Goal: Task Accomplishment & Management: Use online tool/utility

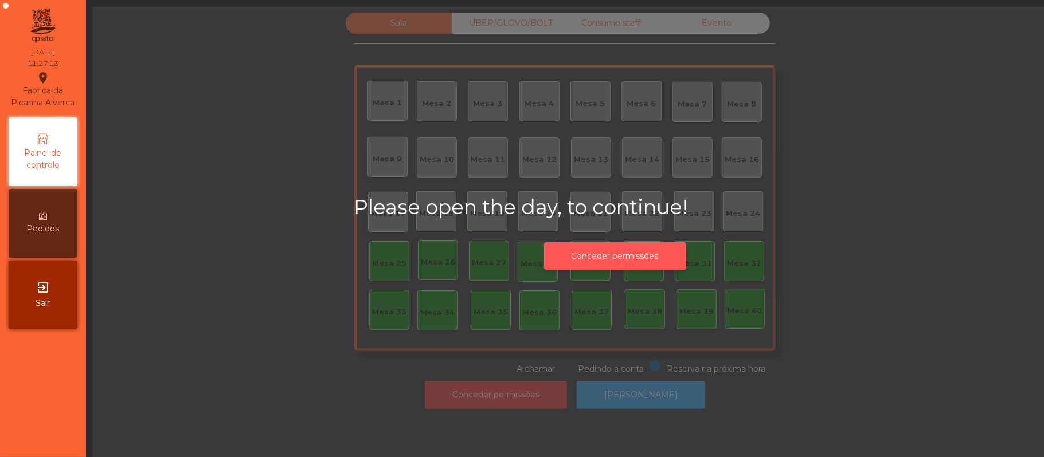
click at [647, 252] on button "Conceder permissões" at bounding box center [615, 256] width 142 height 28
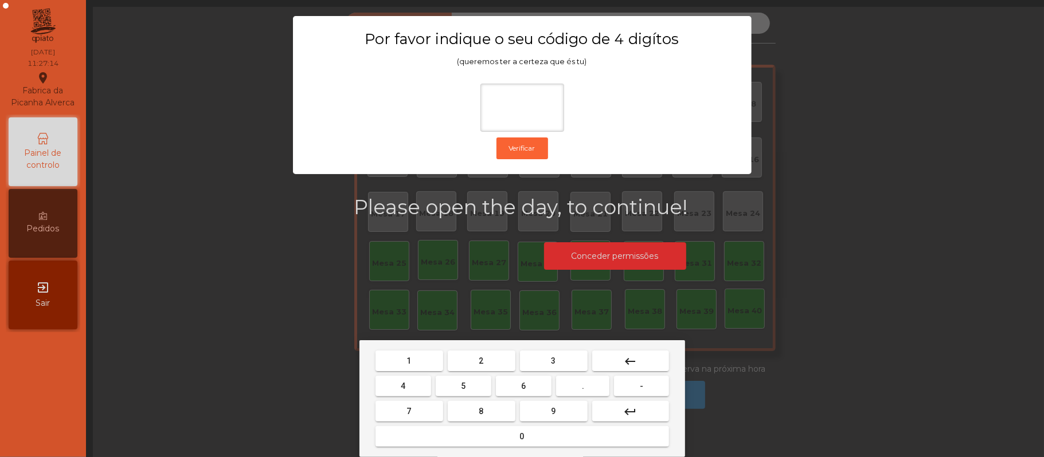
click at [480, 361] on span "2" at bounding box center [481, 361] width 5 height 9
click at [523, 386] on span "6" at bounding box center [524, 386] width 5 height 9
click at [418, 360] on button "1" at bounding box center [409, 361] width 68 height 21
click at [463, 386] on span "5" at bounding box center [463, 386] width 5 height 9
type input "****"
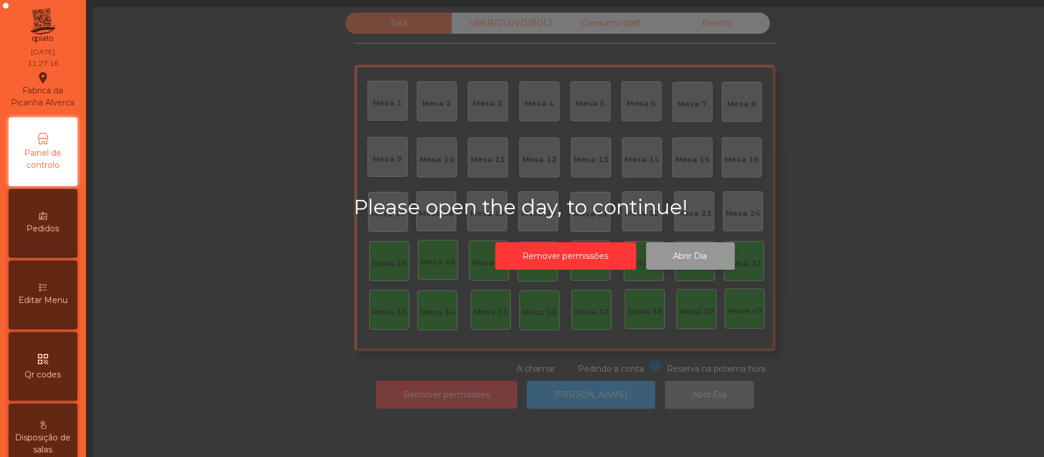
click at [700, 248] on button "Abrir Dia" at bounding box center [690, 256] width 89 height 28
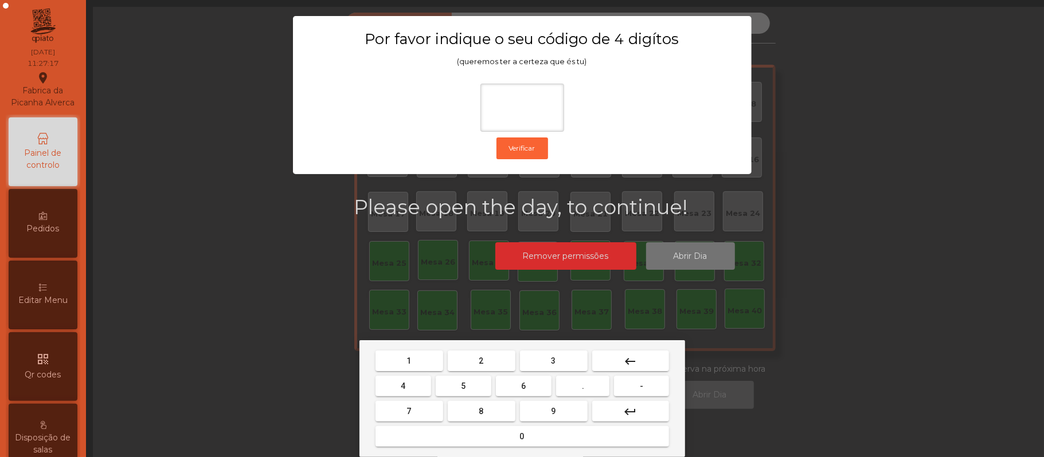
click at [480, 361] on span "2" at bounding box center [481, 361] width 5 height 9
click at [526, 383] on span "6" at bounding box center [524, 386] width 5 height 9
click at [413, 351] on button "1" at bounding box center [409, 361] width 68 height 21
click at [461, 386] on span "5" at bounding box center [463, 386] width 5 height 9
type input "****"
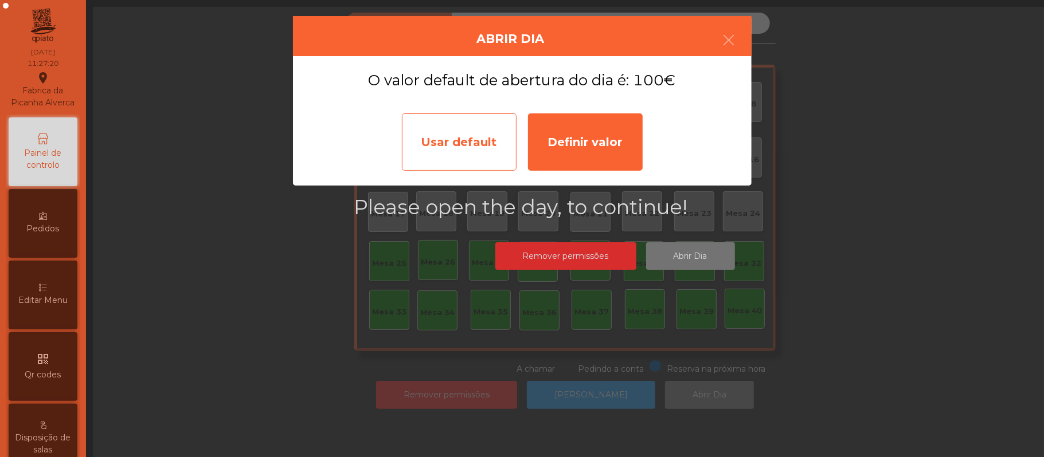
click at [453, 132] on div "Usar default" at bounding box center [459, 141] width 115 height 57
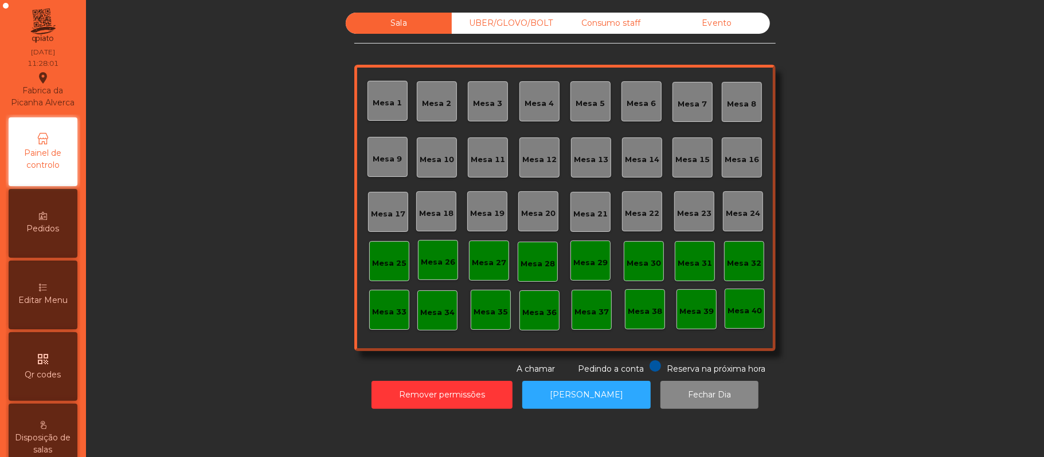
click at [588, 311] on div "Mesa 37" at bounding box center [591, 312] width 34 height 11
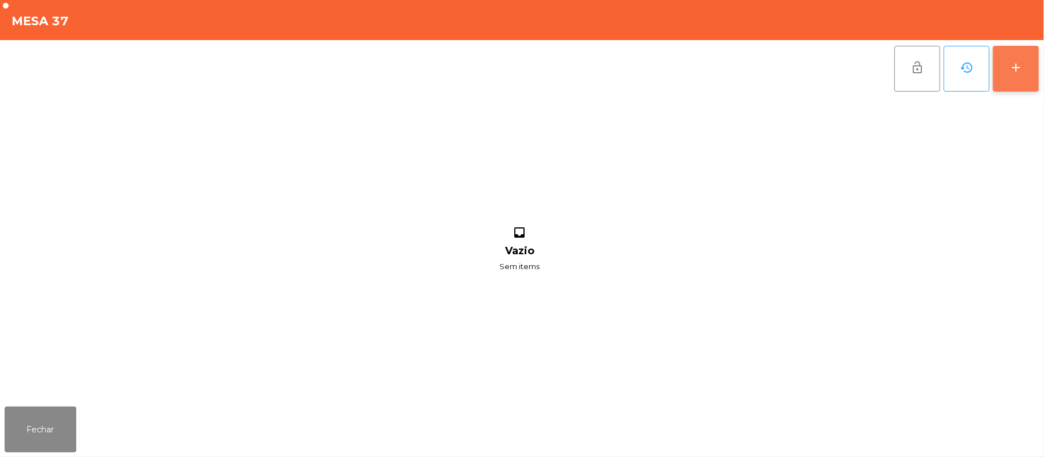
click at [1009, 69] on div "add" at bounding box center [1016, 68] width 14 height 14
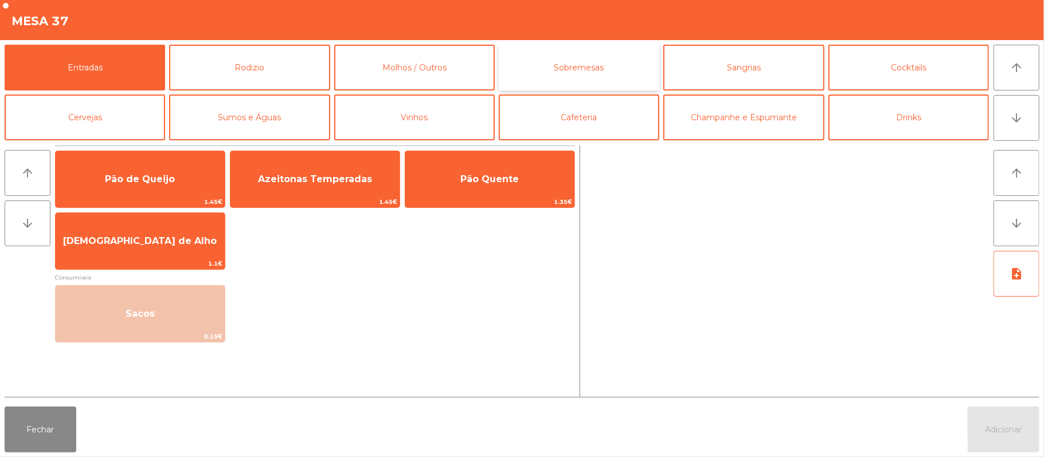
click at [595, 74] on button "Sobremesas" at bounding box center [579, 68] width 160 height 46
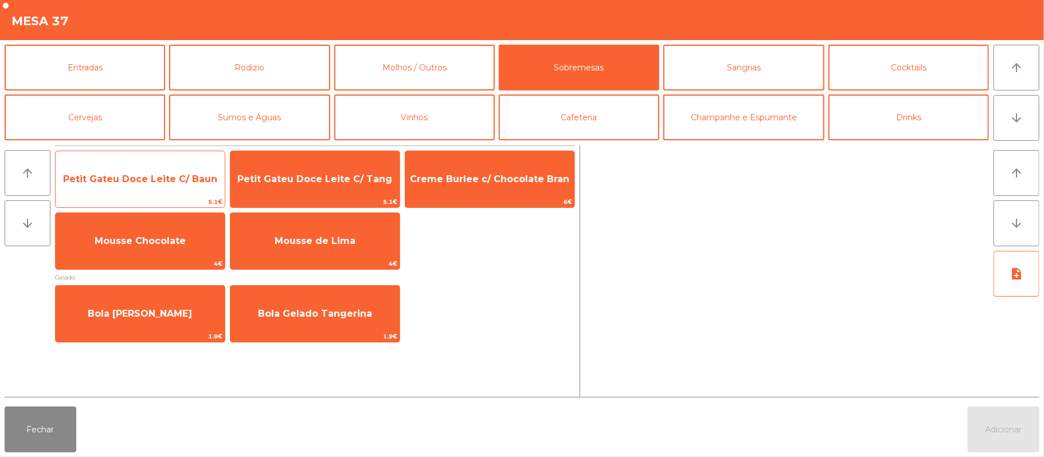
click at [168, 179] on span "Petit Gateu Doce Leite C/ Baun" at bounding box center [140, 179] width 154 height 11
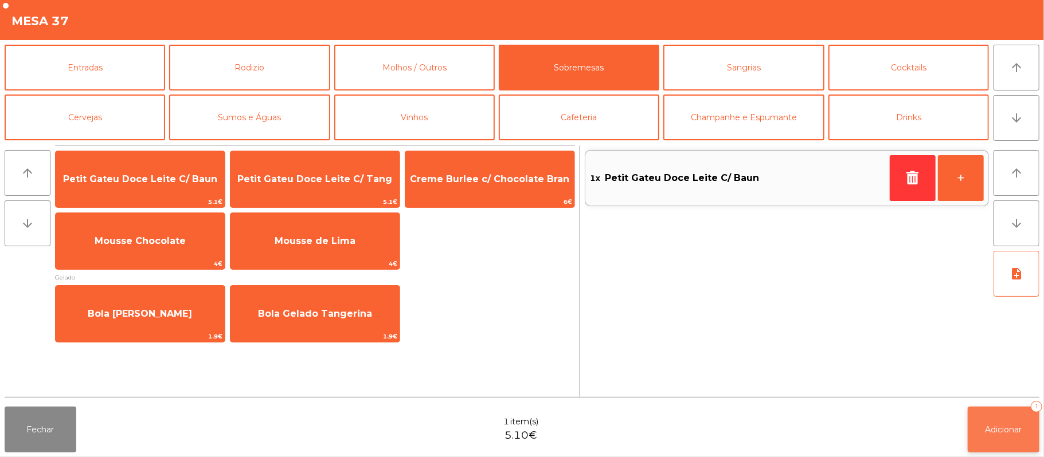
click at [984, 413] on button "Adicionar 1" at bounding box center [1004, 430] width 72 height 46
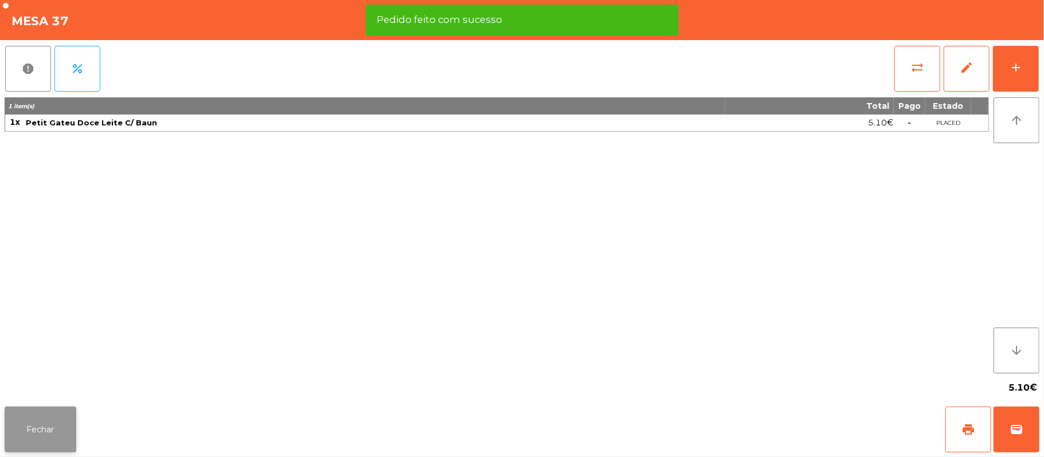
click at [46, 420] on button "Fechar" at bounding box center [41, 430] width 72 height 46
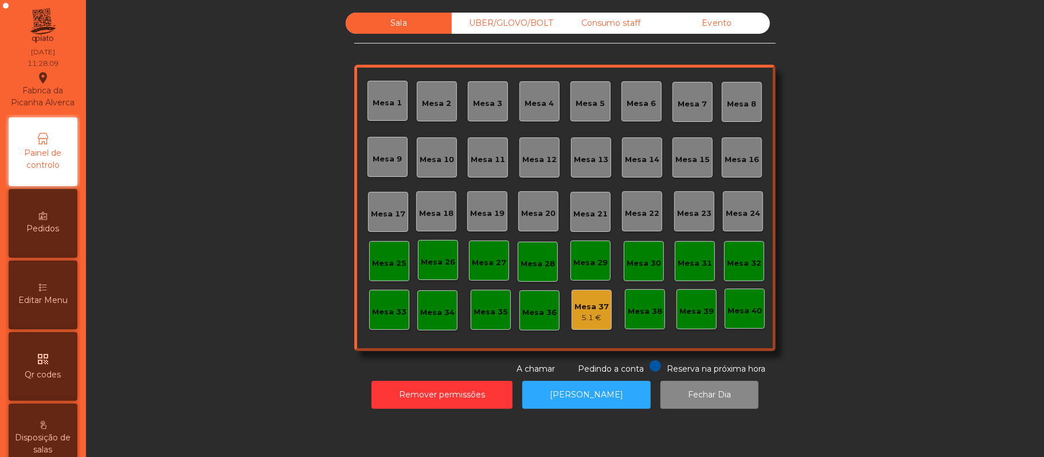
click at [691, 306] on div "Mesa 39" at bounding box center [696, 311] width 34 height 11
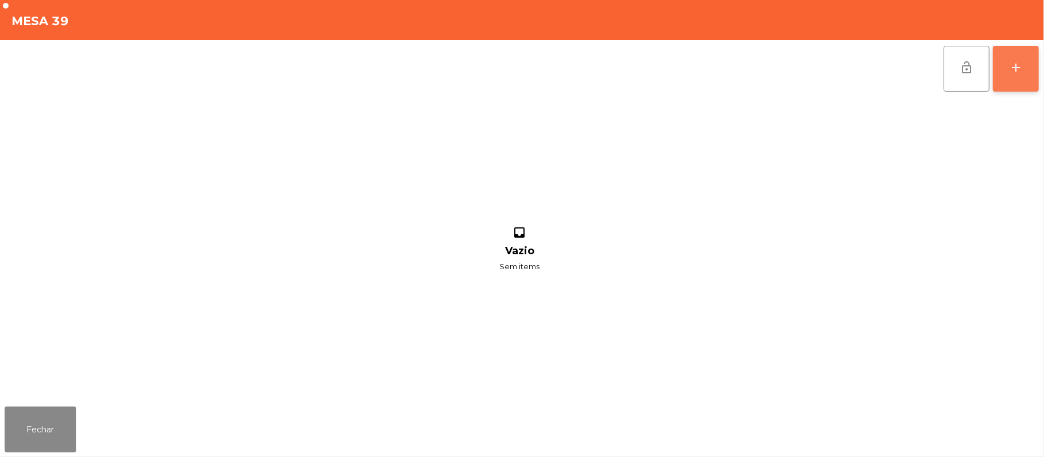
click at [1010, 66] on div "add" at bounding box center [1016, 68] width 14 height 14
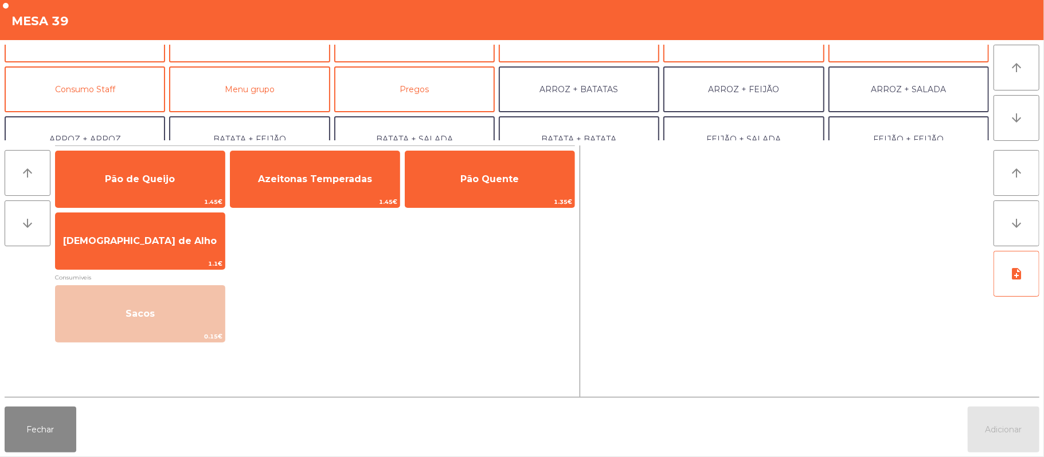
scroll to position [85, 0]
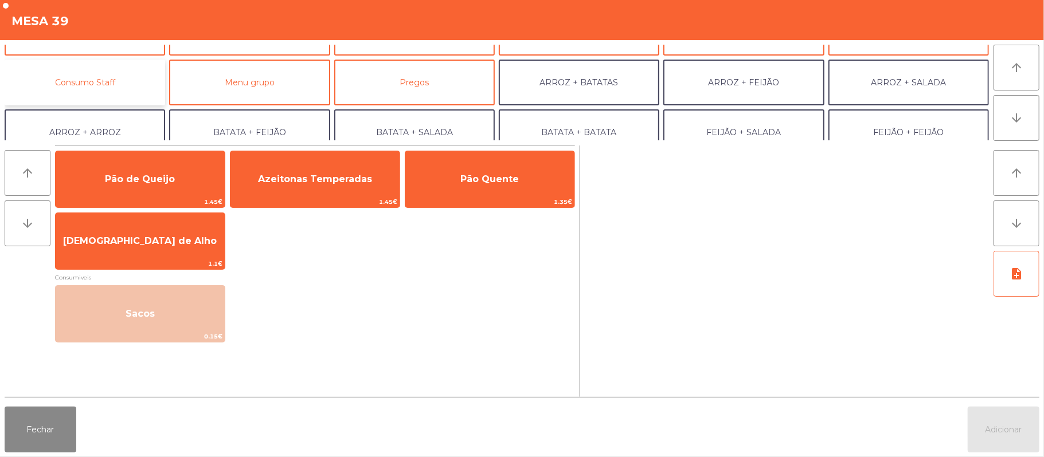
click at [122, 80] on button "Consumo Staff" at bounding box center [85, 83] width 160 height 46
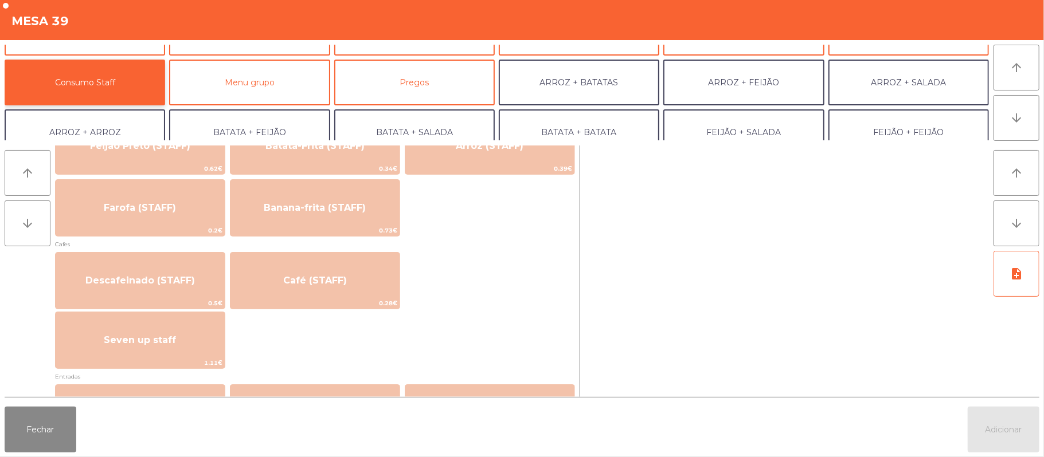
scroll to position [576, 0]
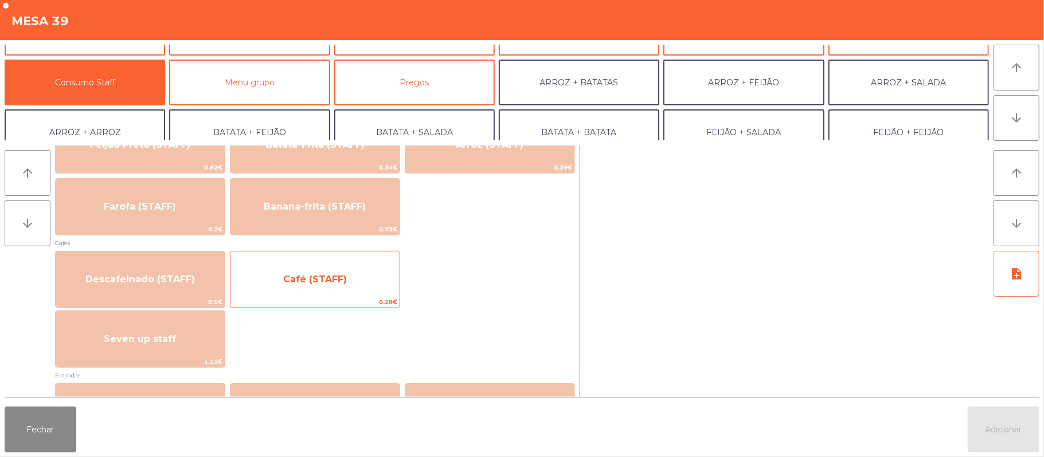
click at [353, 283] on span "Café (STAFF)" at bounding box center [314, 279] width 169 height 31
click at [346, 277] on span "Café (STAFF)" at bounding box center [314, 279] width 169 height 31
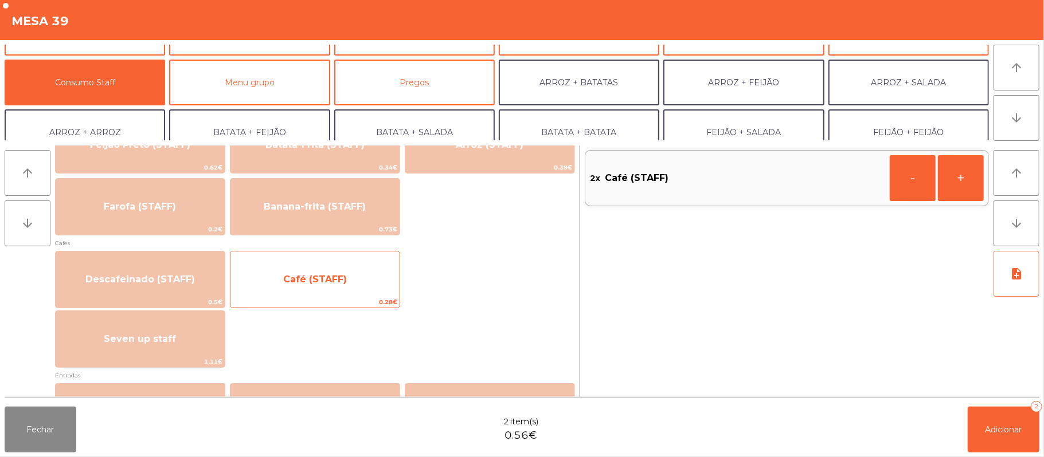
click at [347, 275] on span "Café (STAFF)" at bounding box center [314, 279] width 169 height 31
click at [347, 272] on span "Café (STAFF)" at bounding box center [314, 279] width 169 height 31
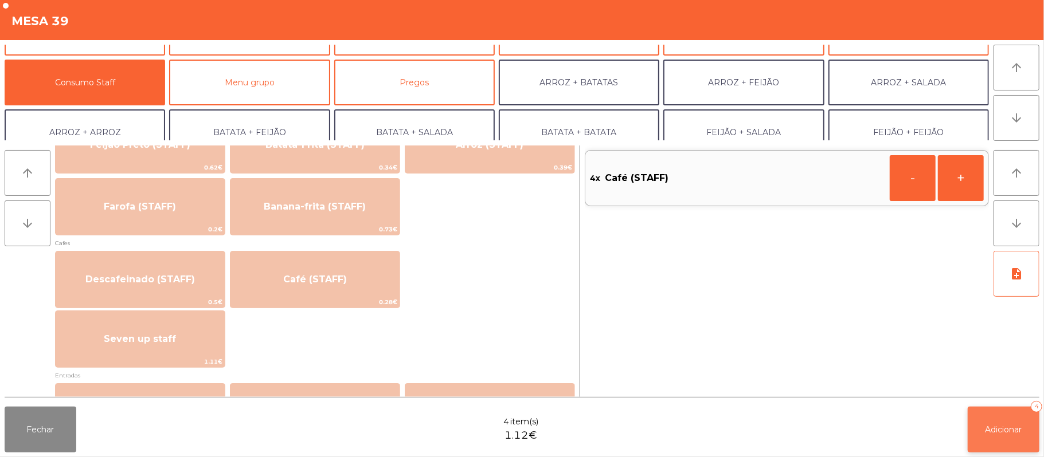
click at [1003, 432] on span "Adicionar" at bounding box center [1003, 430] width 37 height 10
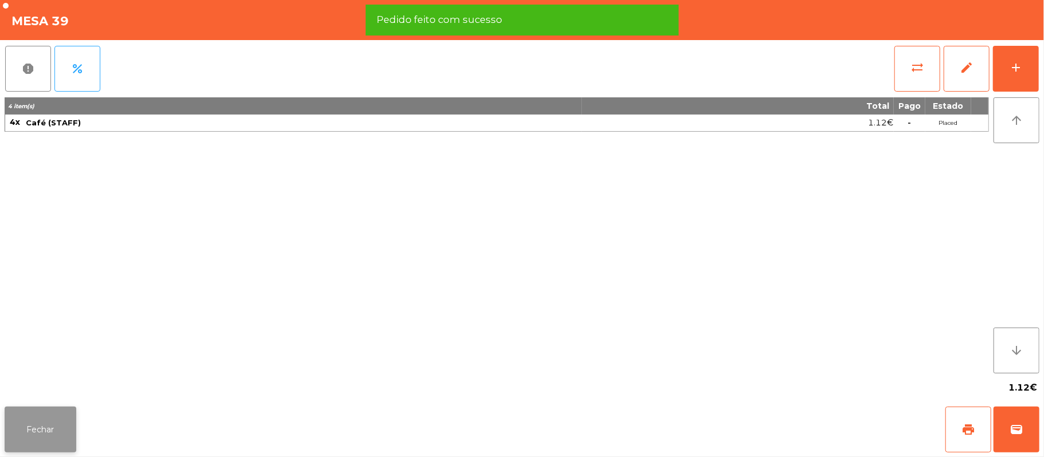
click at [44, 431] on button "Fechar" at bounding box center [41, 430] width 72 height 46
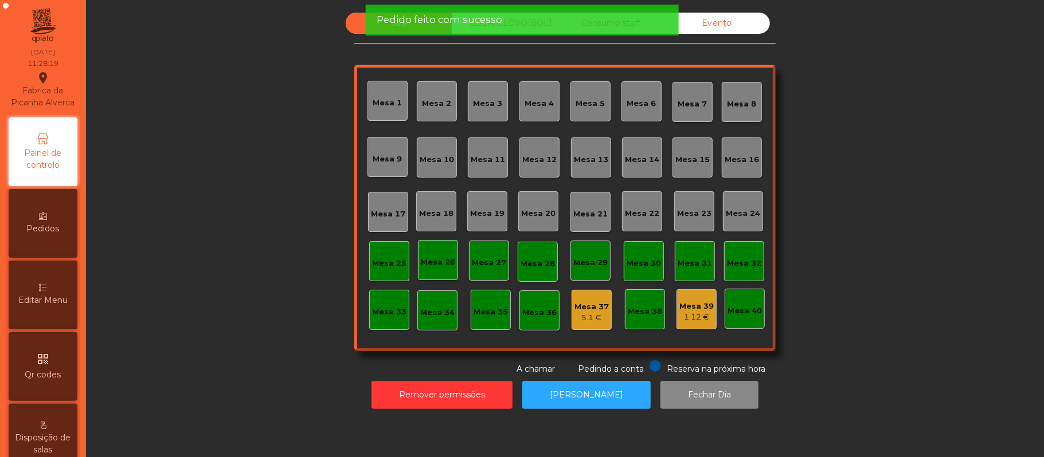
click at [611, 24] on div "Pedido feito com sucesso" at bounding box center [522, 20] width 290 height 14
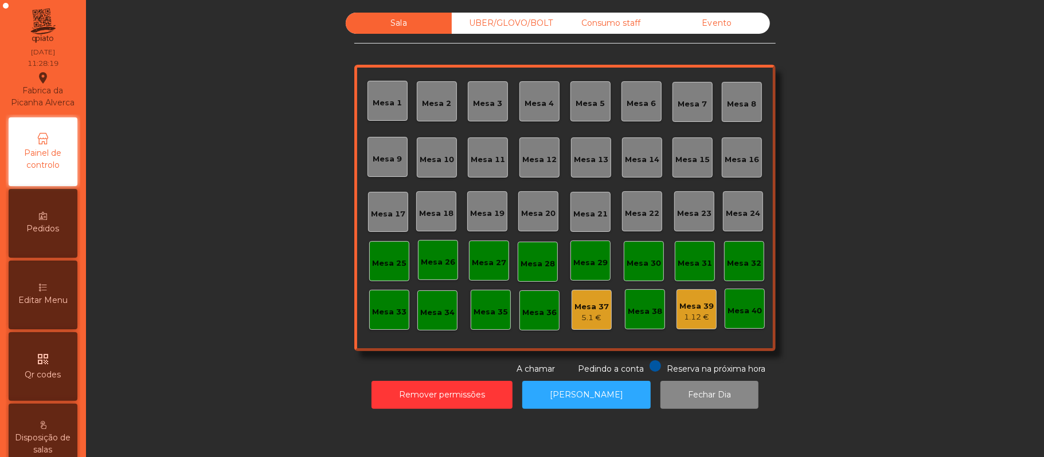
click at [624, 22] on div "Consumo staff" at bounding box center [611, 23] width 106 height 21
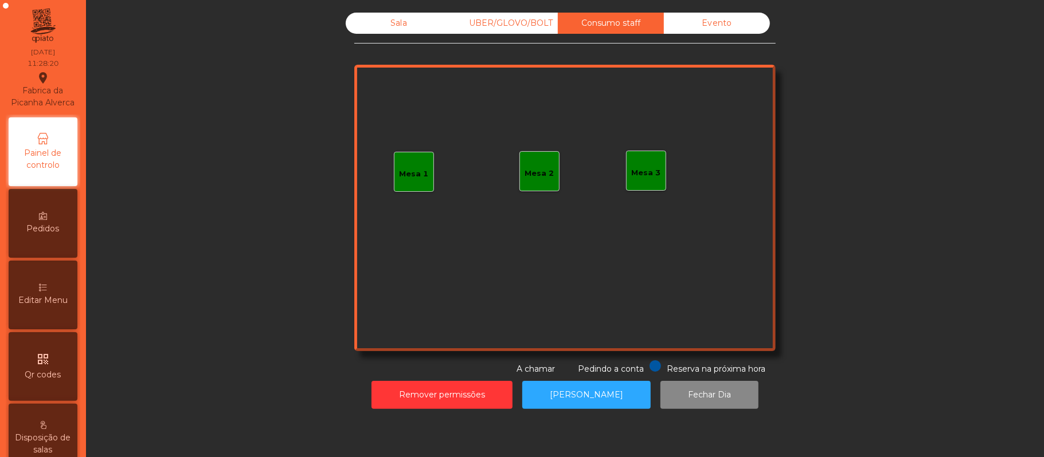
click at [643, 164] on div "Mesa 3" at bounding box center [646, 171] width 29 height 16
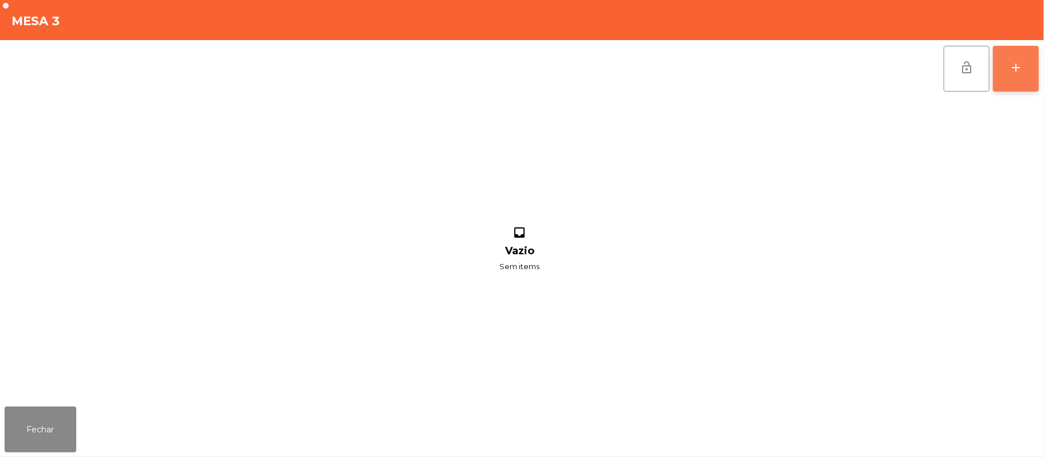
click at [1005, 72] on button "add" at bounding box center [1016, 69] width 46 height 46
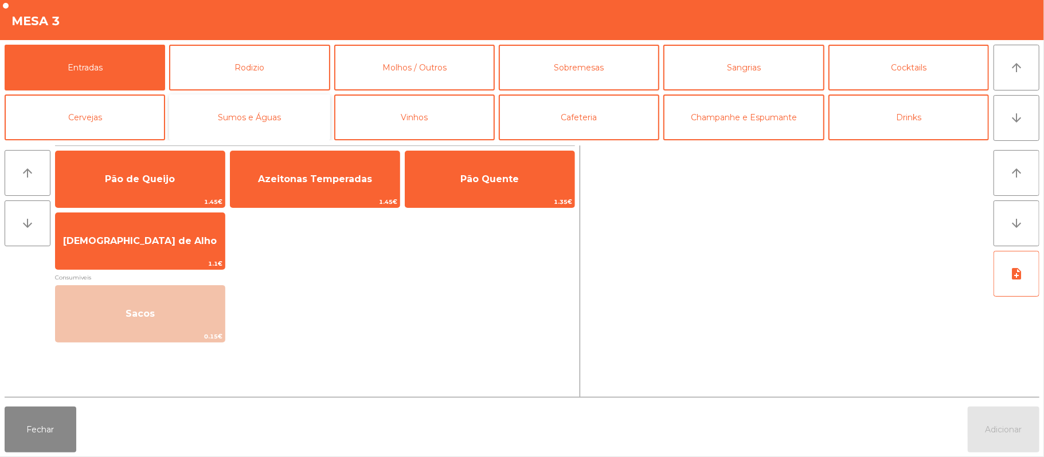
click at [265, 125] on button "Sumos e Águas" at bounding box center [249, 118] width 160 height 46
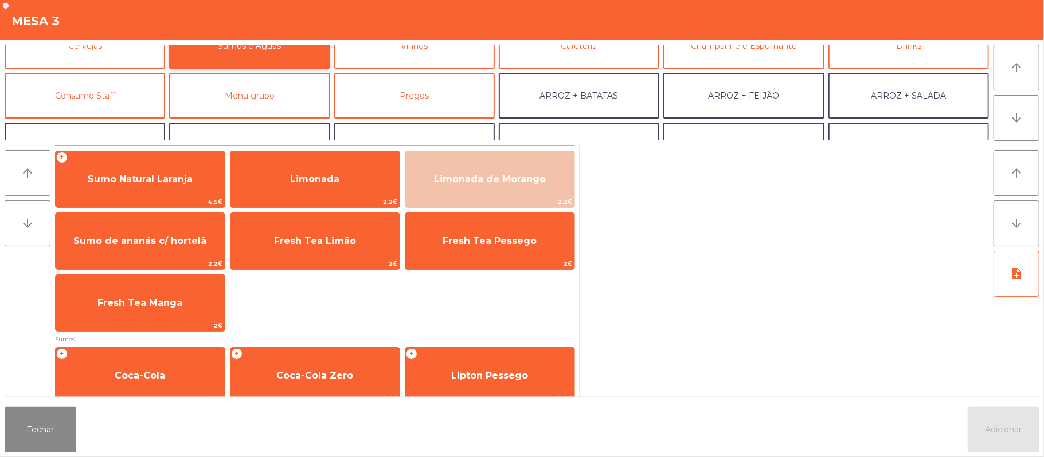
scroll to position [89, 0]
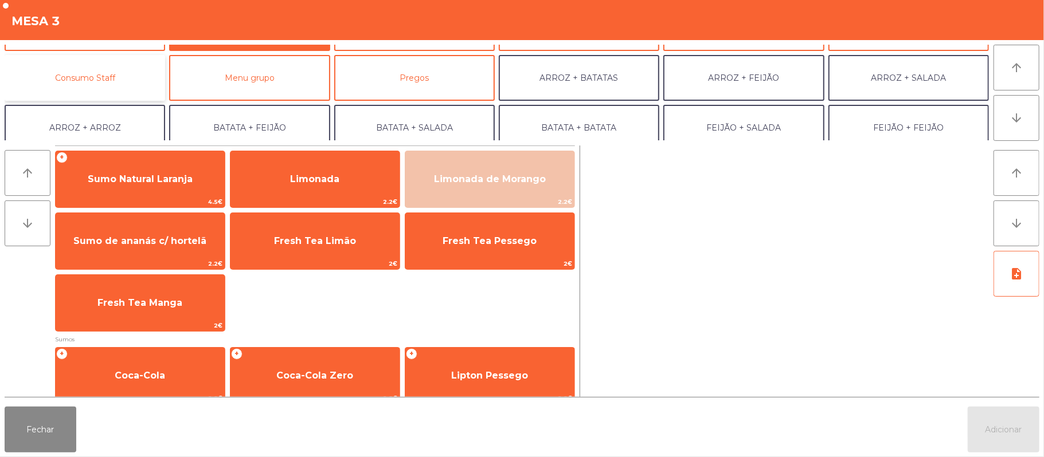
click at [116, 76] on button "Consumo Staff" at bounding box center [85, 78] width 160 height 46
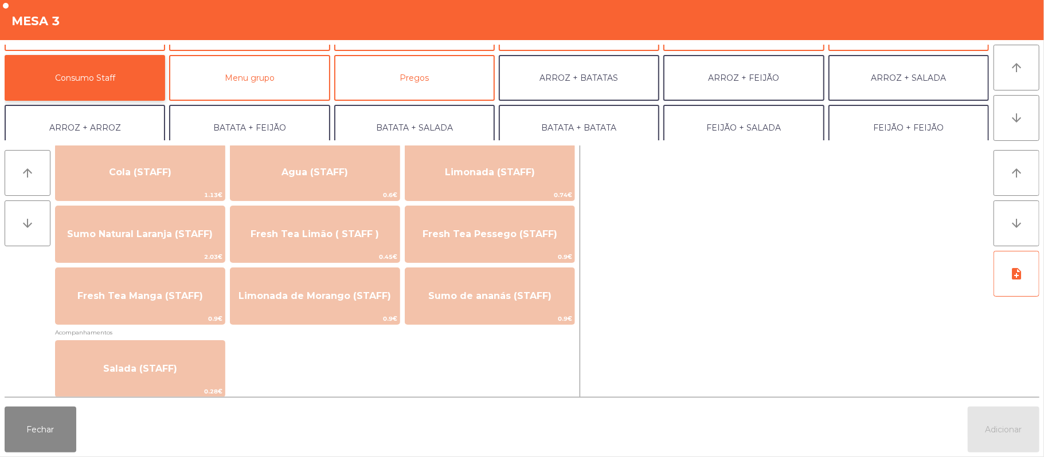
scroll to position [277, 0]
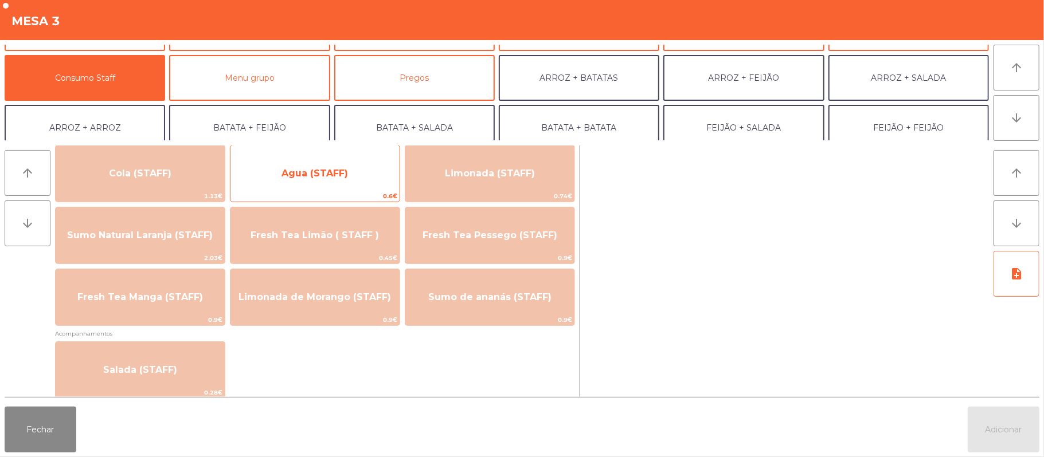
click at [349, 175] on span "Agua (STAFF)" at bounding box center [314, 173] width 169 height 31
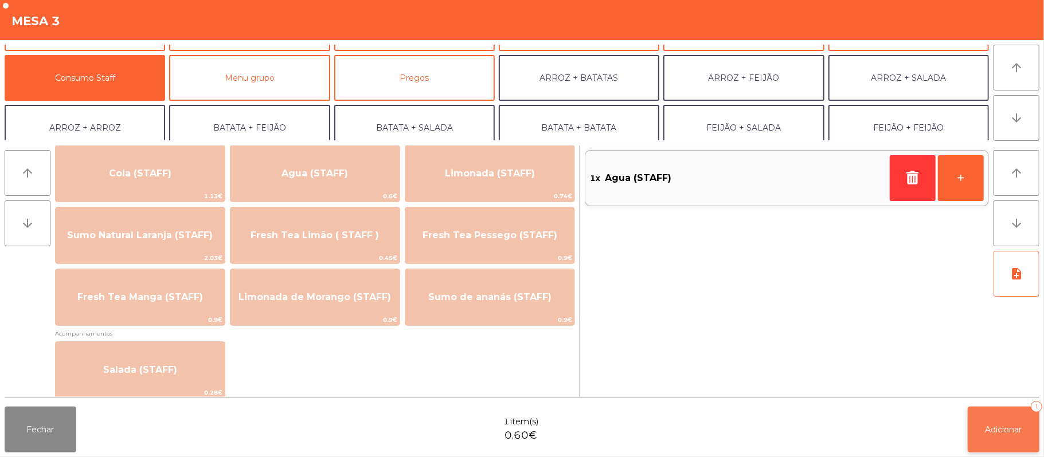
click at [1000, 430] on span "Adicionar" at bounding box center [1003, 430] width 37 height 10
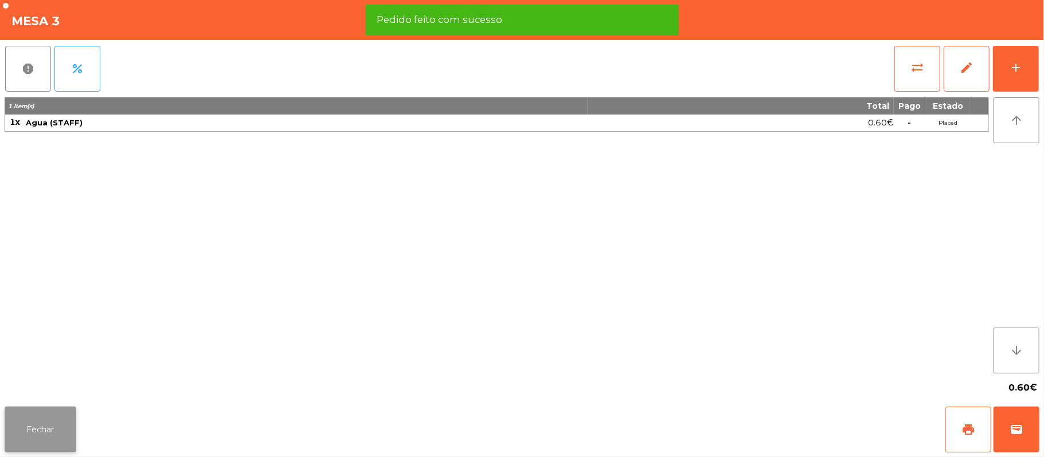
click at [41, 429] on button "Fechar" at bounding box center [41, 430] width 72 height 46
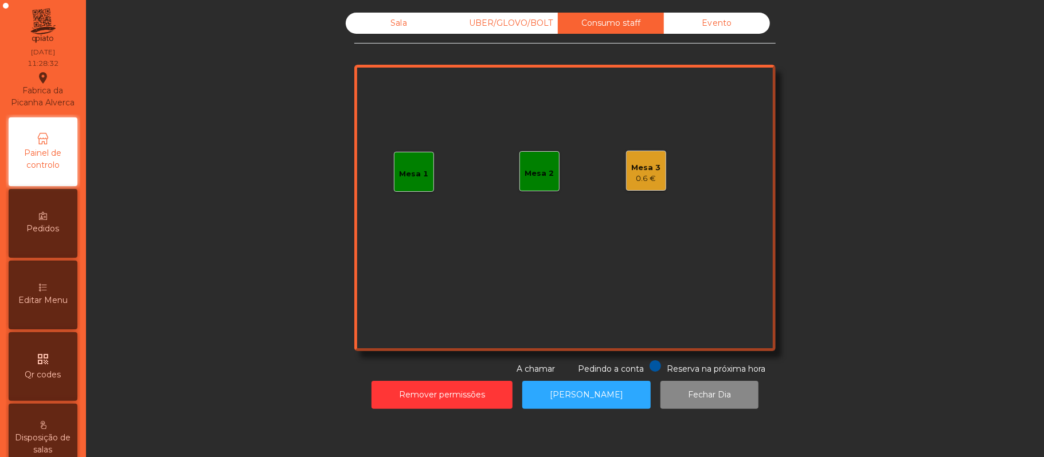
click at [389, 31] on div "Sala" at bounding box center [399, 23] width 106 height 21
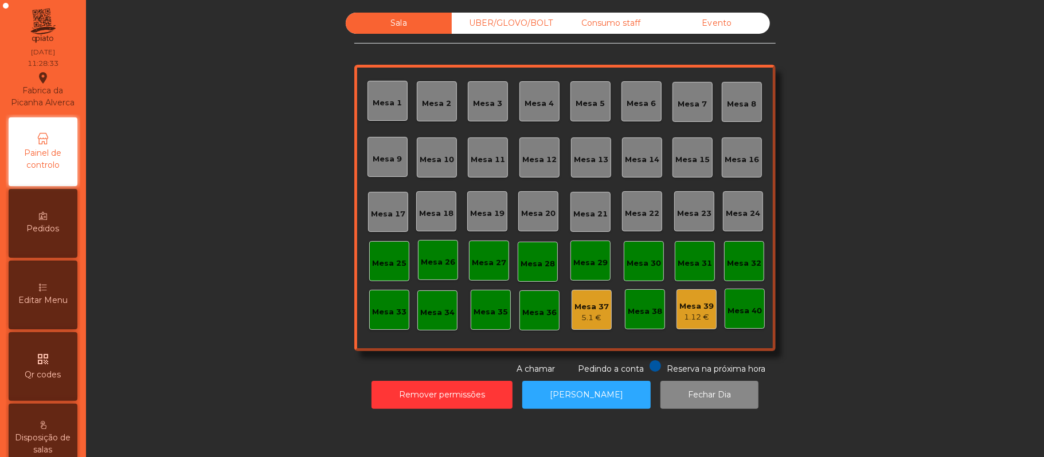
click at [578, 317] on div "5.1 €" at bounding box center [591, 317] width 34 height 11
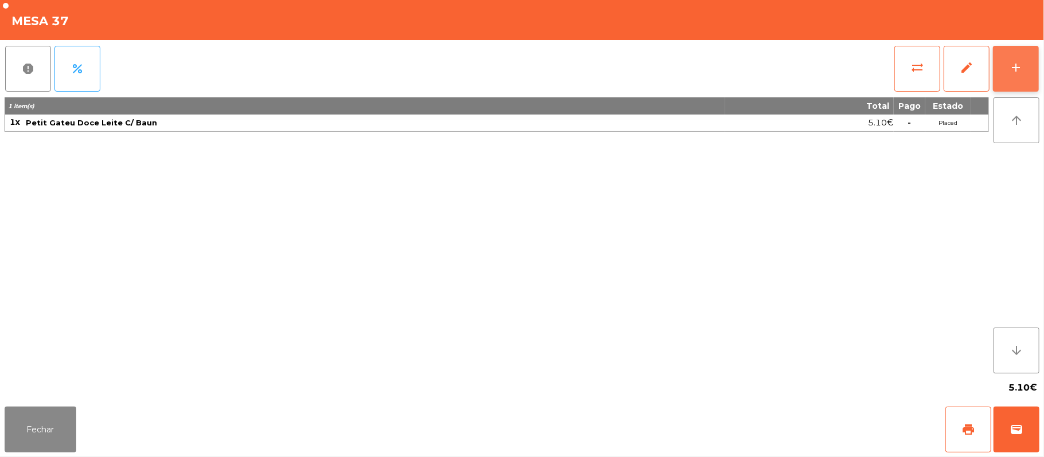
click at [1009, 70] on div "add" at bounding box center [1016, 68] width 14 height 14
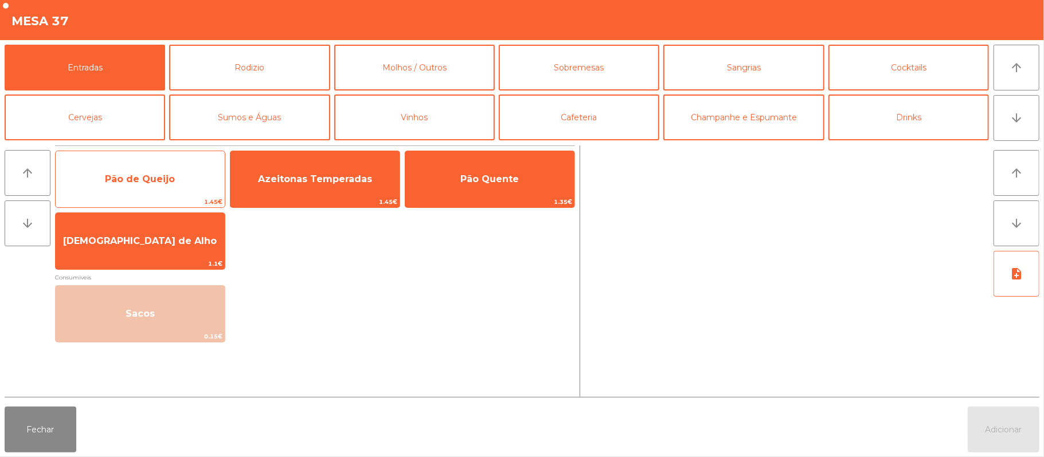
click at [166, 182] on span "Pão de Queijo" at bounding box center [140, 179] width 70 height 11
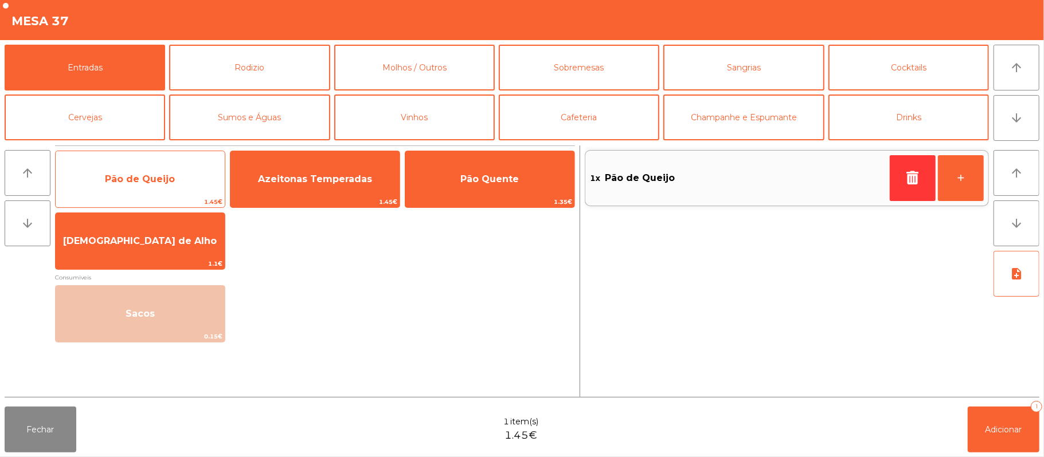
click at [166, 193] on span "Pão de Queijo" at bounding box center [140, 179] width 169 height 31
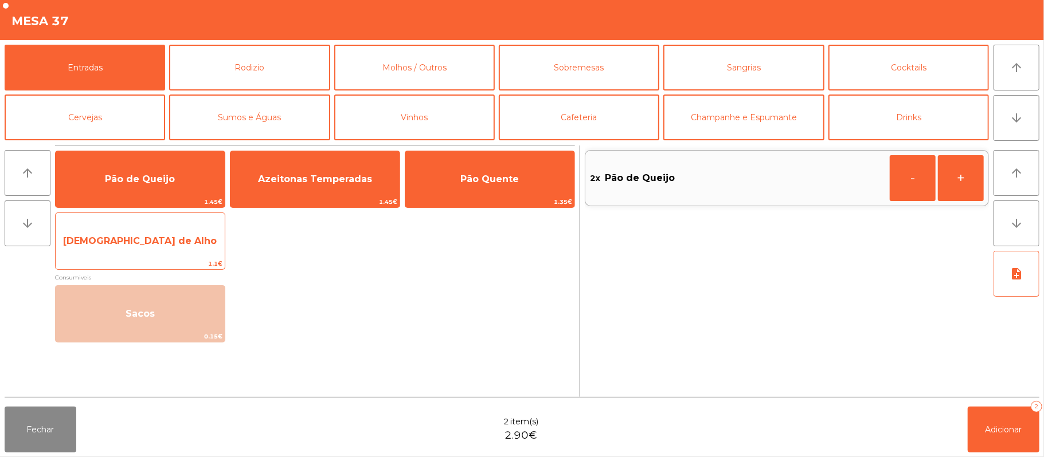
click at [164, 245] on span "[DEMOGRAPHIC_DATA] de Alho" at bounding box center [140, 241] width 154 height 11
click at [156, 251] on span "[DEMOGRAPHIC_DATA] de Alho" at bounding box center [140, 241] width 169 height 31
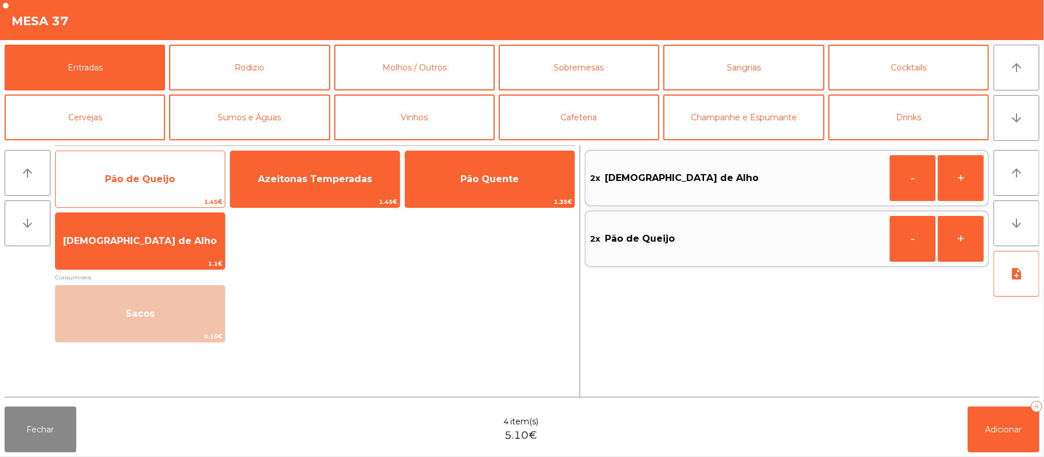
click at [187, 172] on span "Pão de Queijo" at bounding box center [140, 179] width 169 height 31
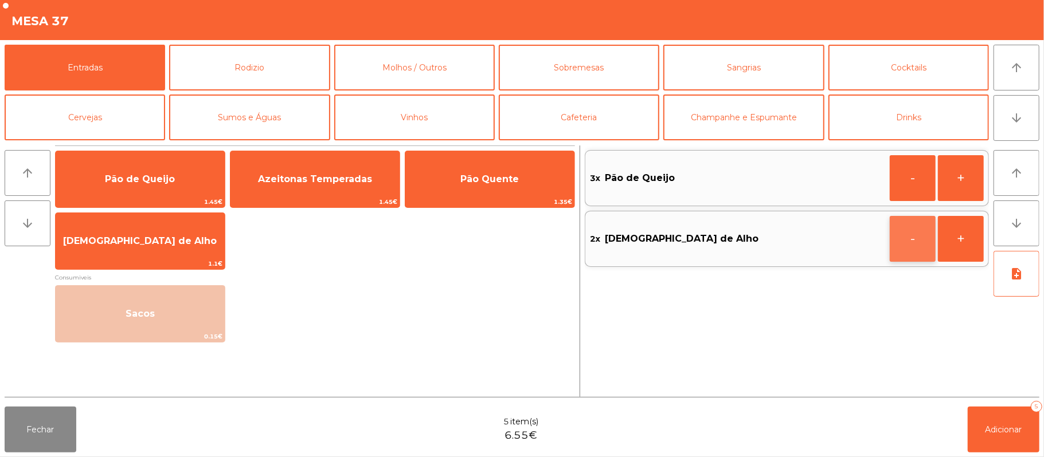
click at [906, 241] on button "-" at bounding box center [913, 239] width 46 height 46
click at [903, 246] on button "button" at bounding box center [913, 239] width 46 height 46
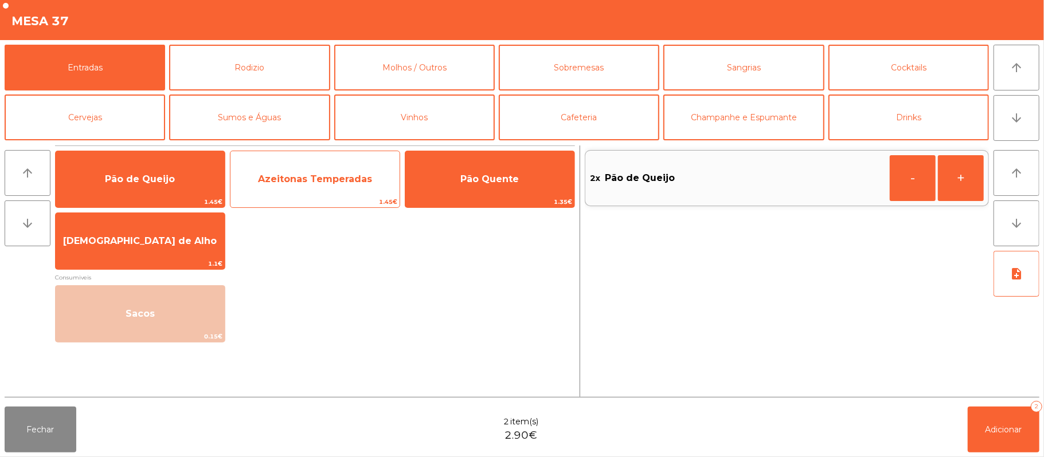
click at [345, 168] on span "Azeitonas Temperadas" at bounding box center [314, 179] width 169 height 31
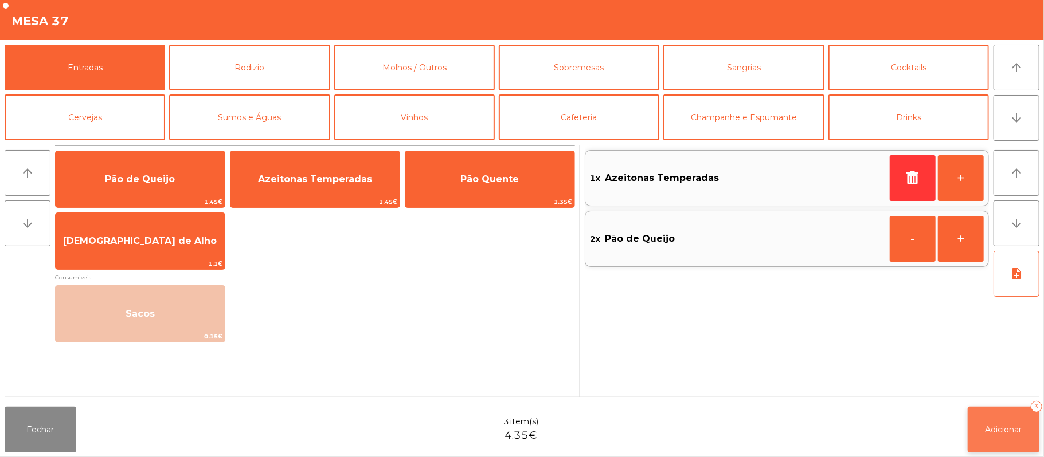
click at [1032, 423] on button "Adicionar 3" at bounding box center [1004, 430] width 72 height 46
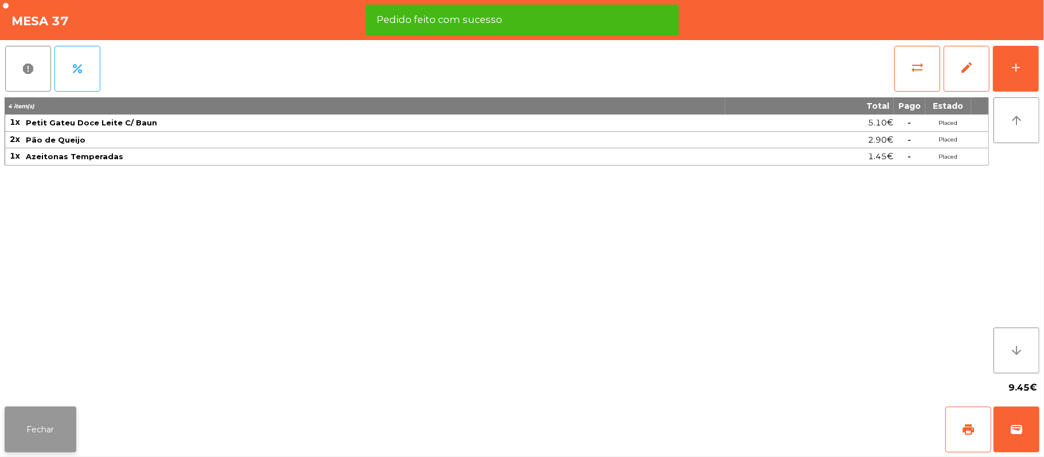
click at [34, 436] on button "Fechar" at bounding box center [41, 430] width 72 height 46
